Goal: Navigation & Orientation: Find specific page/section

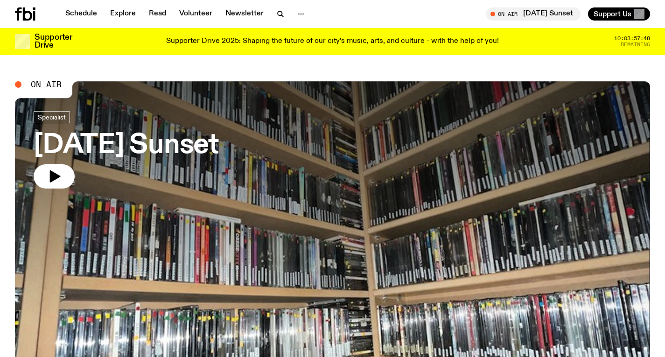
scroll to position [404, 0]
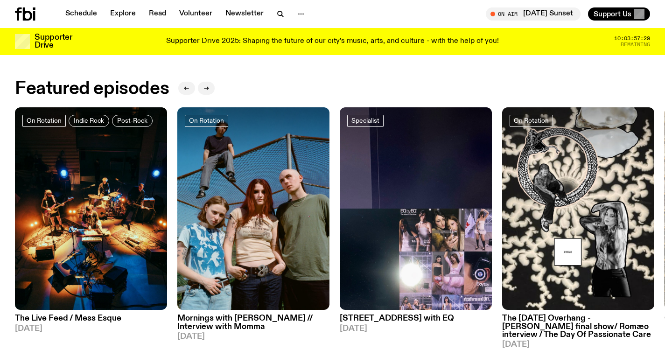
click at [27, 12] on icon at bounding box center [27, 13] width 9 height 13
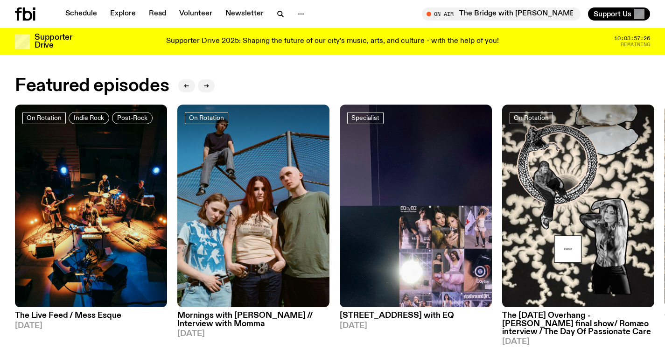
scroll to position [404, 0]
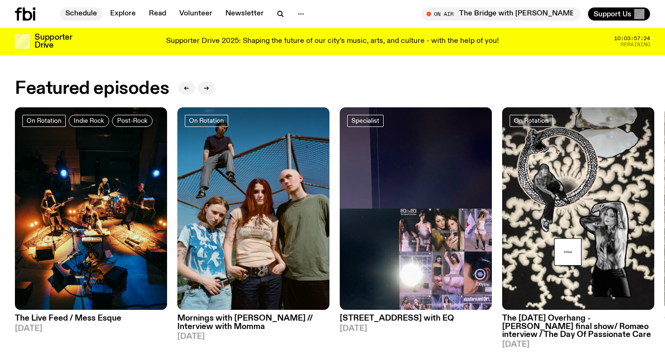
click at [91, 15] on link "Schedule" at bounding box center [81, 13] width 43 height 13
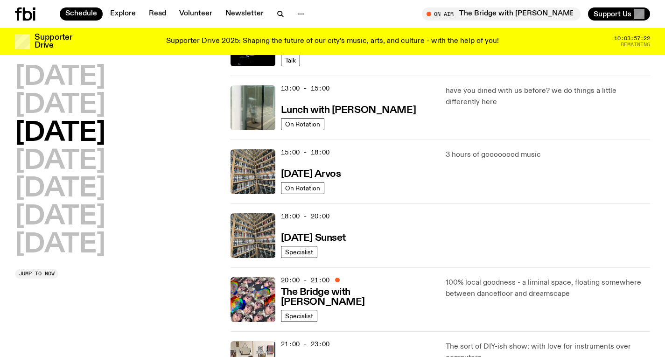
scroll to position [261, 0]
click at [346, 238] on h3 "[DATE] Sunset" at bounding box center [313, 239] width 65 height 10
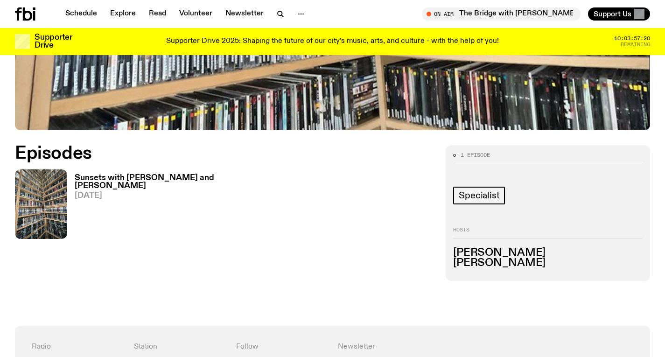
scroll to position [363, 0]
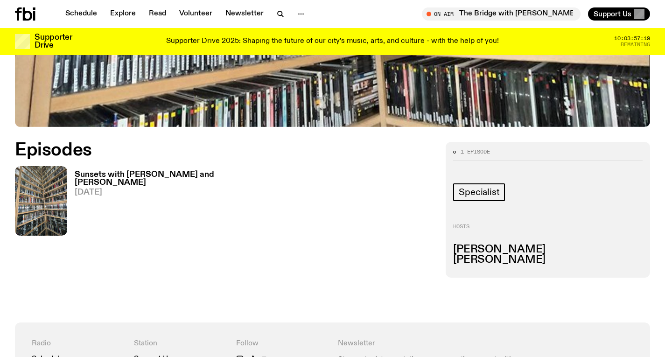
click at [171, 176] on h3 "Sunsets with [PERSON_NAME] and [PERSON_NAME]" at bounding box center [147, 179] width 145 height 16
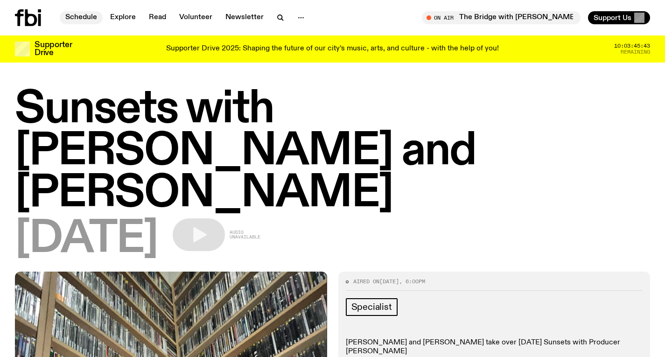
click at [85, 20] on link "Schedule" at bounding box center [81, 17] width 43 height 13
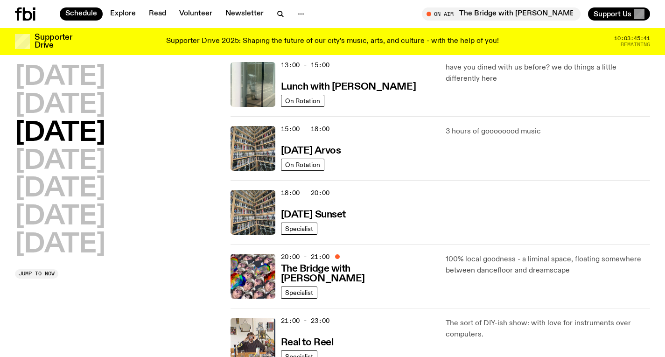
scroll to position [296, 0]
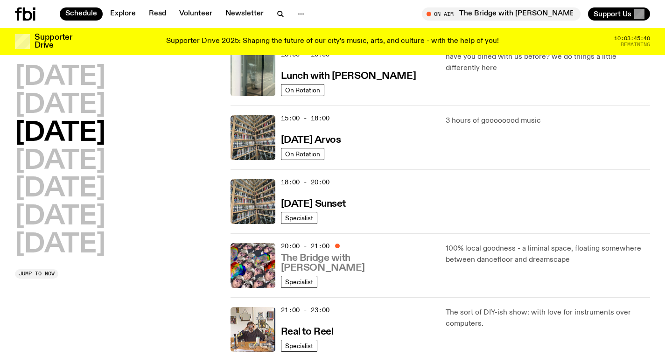
click at [328, 261] on h3 "The Bridge with [PERSON_NAME]" at bounding box center [358, 264] width 154 height 20
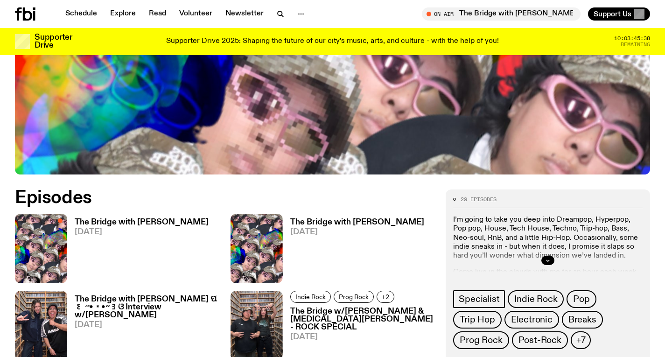
scroll to position [358, 0]
click at [160, 218] on h3 "The Bridge with [PERSON_NAME]" at bounding box center [142, 222] width 134 height 8
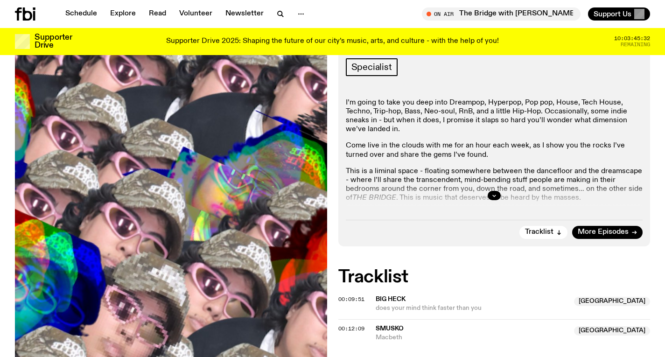
scroll to position [190, 0]
